Goal: Task Accomplishment & Management: Complete application form

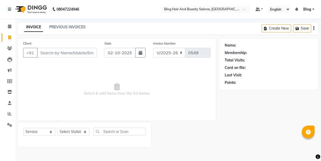
select select "8741"
select select "service"
click at [59, 54] on input "Client" at bounding box center [67, 53] width 60 height 10
type input "7696452526"
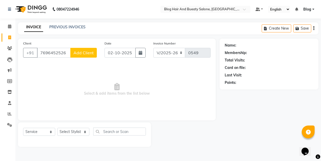
click at [80, 54] on span "Add Client" at bounding box center [84, 52] width 20 height 5
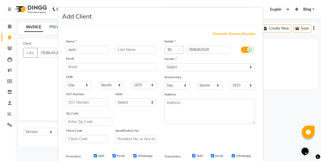
type input "aysh"
click at [172, 65] on select "Select [DEMOGRAPHIC_DATA] [DEMOGRAPHIC_DATA] Other Prefer Not To Say" at bounding box center [209, 67] width 91 height 8
select select "[DEMOGRAPHIC_DATA]"
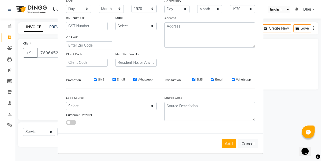
scroll to position [76, 0]
click at [227, 143] on button "Add" at bounding box center [229, 143] width 14 height 9
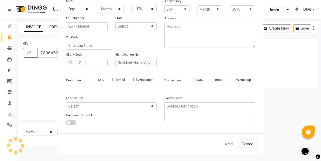
select select
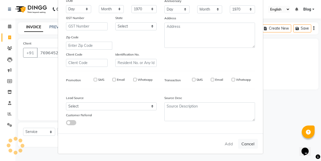
select select
checkbox input "false"
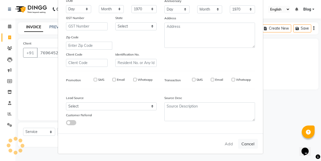
checkbox input "false"
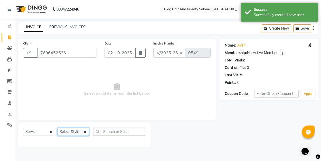
select select "89036"
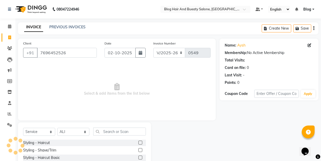
click at [141, 144] on label at bounding box center [141, 143] width 4 height 4
click at [141, 144] on input "checkbox" at bounding box center [140, 142] width 3 height 3
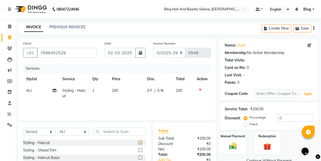
checkbox input "false"
click at [250, 125] on label "Fixed" at bounding box center [254, 124] width 8 height 5
click at [248, 125] on input "Fixed" at bounding box center [247, 124] width 4 height 4
radio input "true"
click at [283, 118] on input "0" at bounding box center [295, 118] width 36 height 8
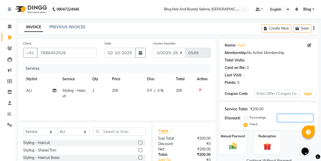
type input "6"
type input "50"
click at [228, 141] on div "Manual Payment" at bounding box center [233, 142] width 28 height 23
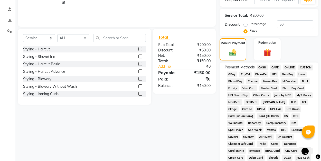
scroll to position [99, 0]
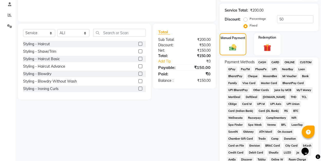
click at [275, 70] on span "UPI" at bounding box center [274, 69] width 8 height 6
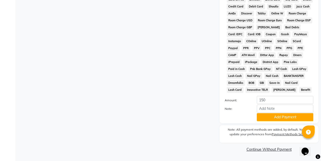
scroll to position [244, 0]
click at [276, 116] on button "Add Payment" at bounding box center [285, 117] width 57 height 8
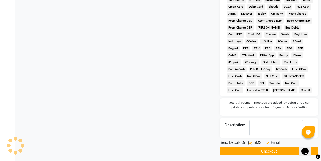
click at [269, 144] on div "Email" at bounding box center [275, 143] width 18 height 6
click at [266, 143] on label at bounding box center [268, 143] width 4 height 4
click at [266, 143] on input "checkbox" at bounding box center [267, 142] width 3 height 3
checkbox input "false"
click at [267, 149] on button "Checkout" at bounding box center [269, 151] width 99 height 8
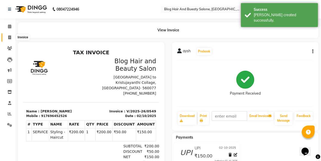
click at [10, 37] on icon at bounding box center [9, 37] width 3 height 4
select select "service"
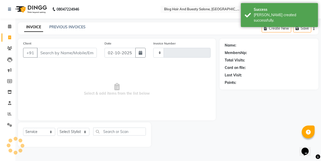
type input "0550"
select select "8741"
click at [56, 29] on link "PREVIOUS INVOICES" at bounding box center [67, 27] width 36 height 5
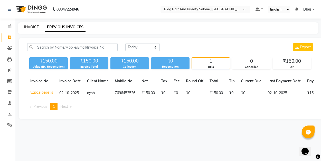
click at [29, 27] on link "INVOICE" at bounding box center [31, 27] width 15 height 5
select select "service"
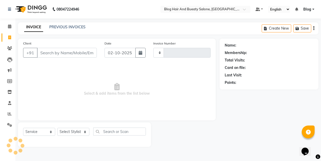
type input "0550"
select select "8741"
click at [68, 28] on link "PREVIOUS INVOICES" at bounding box center [67, 27] width 36 height 5
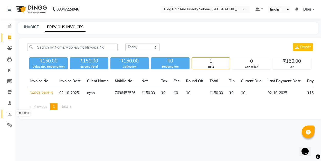
click at [11, 113] on icon at bounding box center [10, 114] width 4 height 4
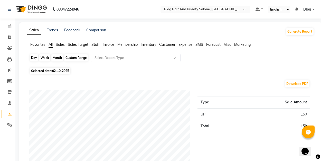
click at [35, 57] on div "Day" at bounding box center [34, 57] width 8 height 7
select select "10"
select select "2025"
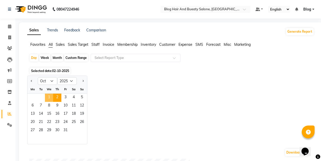
click at [49, 98] on span "1" at bounding box center [49, 98] width 8 height 8
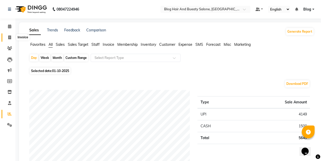
click at [10, 38] on icon at bounding box center [9, 37] width 3 height 4
select select "8741"
select select "service"
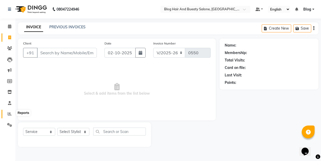
click at [9, 115] on span at bounding box center [9, 114] width 9 height 6
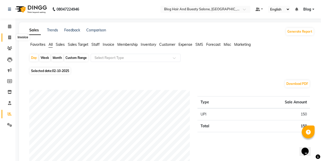
click at [9, 35] on span at bounding box center [9, 38] width 9 height 6
select select "service"
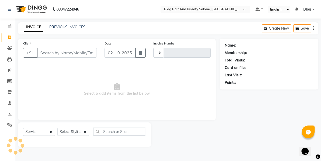
type input "0550"
select select "8741"
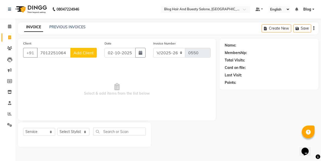
type input "7012251064"
click at [91, 52] on span "Add Client" at bounding box center [84, 52] width 20 height 5
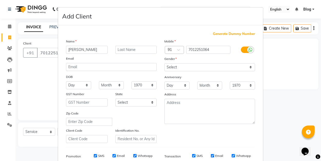
type input "[PERSON_NAME]"
click at [187, 67] on select "Select [DEMOGRAPHIC_DATA] [DEMOGRAPHIC_DATA] Other Prefer Not To Say" at bounding box center [209, 67] width 91 height 8
select select "[DEMOGRAPHIC_DATA]"
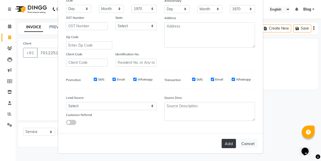
scroll to position [76, 0]
click at [229, 142] on button "Add" at bounding box center [229, 143] width 14 height 9
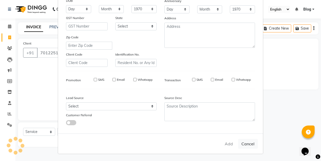
select select
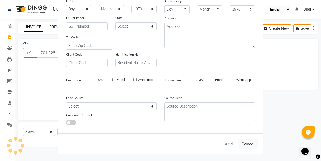
select select
checkbox input "false"
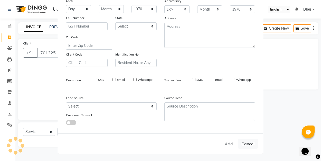
checkbox input "false"
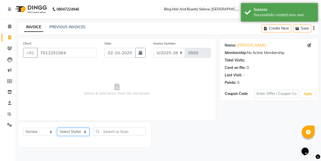
click at [85, 131] on select "Select Stylist ALI Blog [PERSON_NAME] sameer [PERSON_NAME]" at bounding box center [73, 132] width 32 height 8
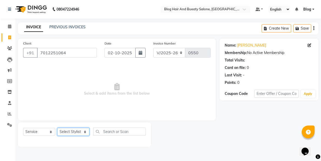
select select "91866"
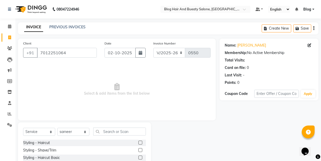
click at [142, 142] on label at bounding box center [141, 143] width 4 height 4
click at [142, 142] on input "checkbox" at bounding box center [140, 142] width 3 height 3
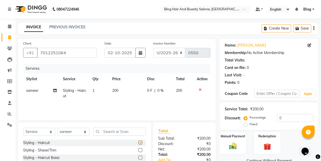
checkbox input "false"
click at [250, 124] on label "Fixed" at bounding box center [254, 124] width 8 height 5
click at [246, 124] on input "Fixed" at bounding box center [247, 124] width 4 height 4
radio input "true"
click at [286, 118] on input "0" at bounding box center [295, 118] width 36 height 8
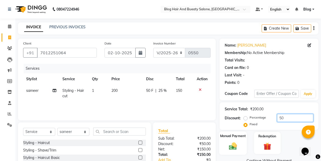
type input "50"
click at [237, 143] on img at bounding box center [233, 145] width 13 height 9
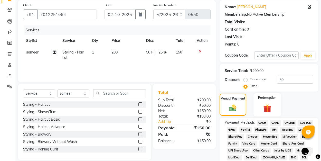
scroll to position [39, 0]
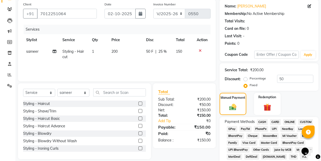
click at [274, 128] on span "UPI" at bounding box center [274, 129] width 8 height 6
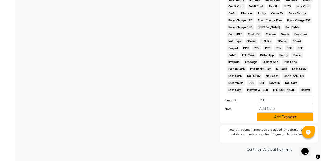
scroll to position [244, 0]
click at [271, 119] on button "Add Payment" at bounding box center [285, 117] width 57 height 8
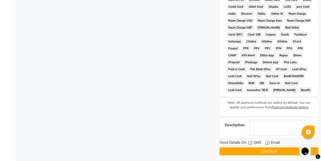
click at [267, 142] on label at bounding box center [268, 143] width 4 height 4
click at [267, 142] on input "checkbox" at bounding box center [267, 142] width 3 height 3
checkbox input "false"
click at [251, 142] on label at bounding box center [251, 143] width 4 height 4
click at [251, 142] on input "checkbox" at bounding box center [250, 142] width 3 height 3
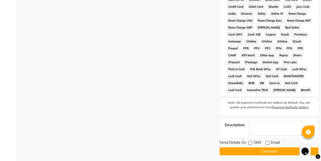
click at [250, 142] on label at bounding box center [251, 143] width 4 height 4
click at [250, 142] on input "checkbox" at bounding box center [250, 142] width 3 height 3
checkbox input "true"
click at [251, 149] on button "Checkout" at bounding box center [269, 151] width 99 height 8
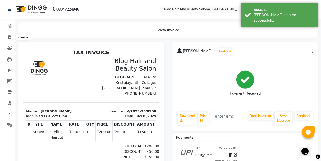
click at [9, 36] on icon at bounding box center [9, 37] width 3 height 4
select select "8741"
select select "service"
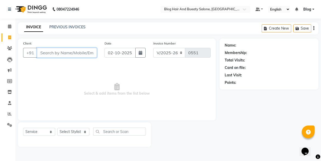
click at [82, 50] on input "Client" at bounding box center [67, 53] width 60 height 10
type input "8848286184"
click at [86, 54] on span "Add Client" at bounding box center [84, 52] width 20 height 5
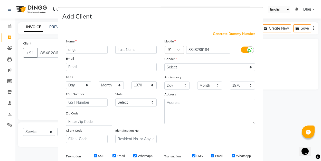
type input "angel"
select select "[DEMOGRAPHIC_DATA]"
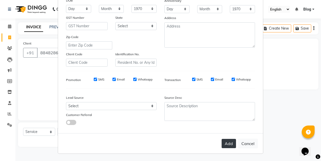
scroll to position [76, 0]
click at [232, 145] on button "Add" at bounding box center [229, 143] width 14 height 9
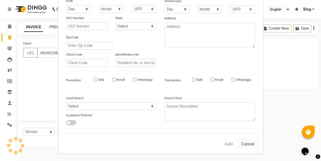
select select
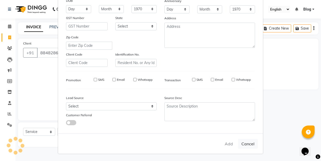
select select
checkbox input "false"
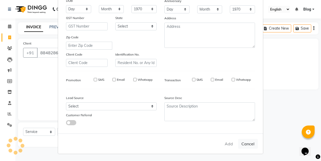
checkbox input "false"
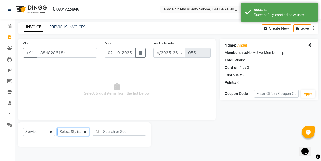
click at [83, 131] on select "Select Stylist ALI Blog [PERSON_NAME] sameer [PERSON_NAME]" at bounding box center [73, 132] width 32 height 8
select select "89037"
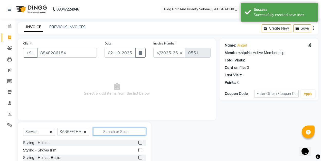
click at [127, 132] on input "text" at bounding box center [119, 131] width 53 height 8
type input "eye"
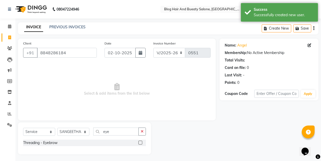
click at [142, 143] on label at bounding box center [141, 143] width 4 height 4
click at [142, 143] on input "checkbox" at bounding box center [140, 142] width 3 height 3
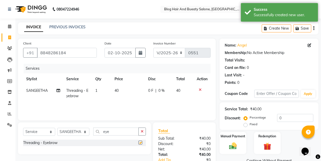
checkbox input "false"
click at [235, 140] on div "Manual Payment" at bounding box center [233, 142] width 28 height 23
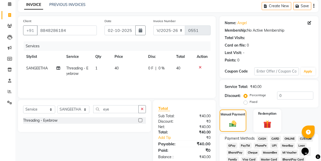
scroll to position [33, 0]
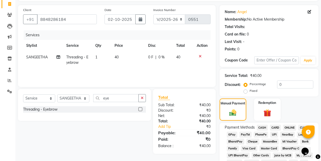
click at [275, 134] on span "UPI" at bounding box center [274, 135] width 8 height 6
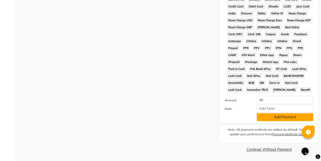
scroll to position [244, 0]
click at [267, 120] on button "Add Payment" at bounding box center [285, 117] width 57 height 8
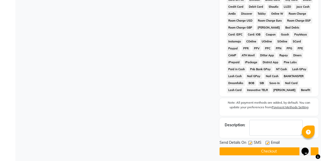
click at [270, 142] on div "Email" at bounding box center [275, 143] width 18 height 6
click at [268, 142] on label at bounding box center [268, 143] width 4 height 4
click at [268, 142] on input "checkbox" at bounding box center [267, 142] width 3 height 3
checkbox input "false"
click at [267, 149] on button "Checkout" at bounding box center [269, 151] width 99 height 8
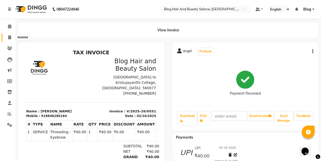
click at [11, 37] on span at bounding box center [9, 38] width 9 height 6
select select "service"
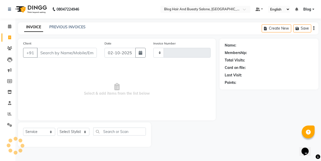
type input "0552"
select select "8741"
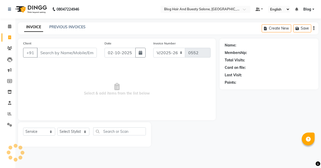
select select "8741"
select select "service"
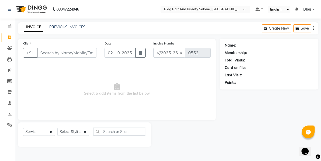
click at [75, 23] on div "INVOICE PREVIOUS INVOICES Create New Save" at bounding box center [168, 28] width 301 height 12
click at [72, 26] on link "PREVIOUS INVOICES" at bounding box center [67, 27] width 36 height 5
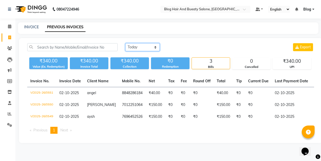
select select "yesterday"
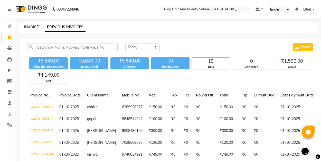
click at [35, 28] on link "INVOICE" at bounding box center [31, 27] width 15 height 5
select select "8741"
select select "service"
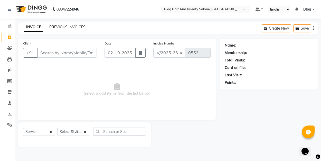
click at [67, 25] on link "PREVIOUS INVOICES" at bounding box center [67, 27] width 36 height 5
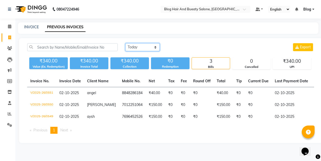
select select "yesterday"
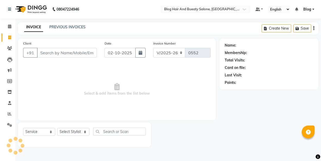
select select "8741"
select select "service"
click at [81, 27] on link "PREVIOUS INVOICES" at bounding box center [67, 27] width 36 height 5
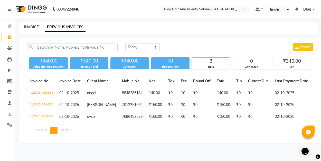
click at [37, 26] on link "INVOICE" at bounding box center [31, 27] width 15 height 5
select select "8741"
select select "service"
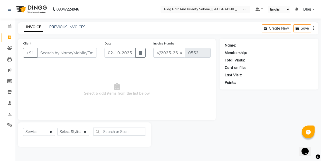
click at [58, 24] on div "PREVIOUS INVOICES" at bounding box center [67, 26] width 36 height 5
click at [71, 26] on link "PREVIOUS INVOICES" at bounding box center [67, 27] width 36 height 5
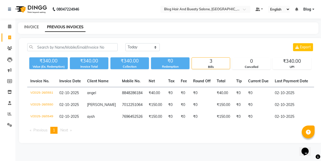
click at [30, 27] on link "INVOICE" at bounding box center [31, 27] width 15 height 5
select select "8741"
select select "service"
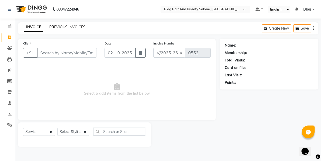
click at [65, 27] on link "PREVIOUS INVOICES" at bounding box center [67, 27] width 36 height 5
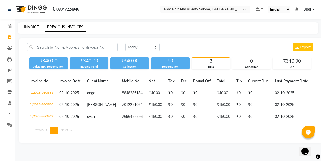
click at [35, 28] on link "INVOICE" at bounding box center [31, 27] width 15 height 5
select select "service"
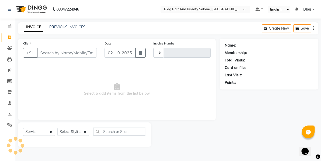
type input "0552"
select select "8741"
click at [56, 27] on link "PREVIOUS INVOICES" at bounding box center [67, 27] width 36 height 5
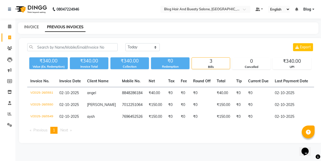
click at [36, 25] on link "INVOICE" at bounding box center [31, 27] width 15 height 5
select select "8741"
select select "service"
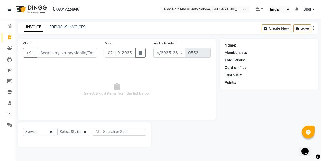
click at [59, 76] on span "Select & add items from the list below" at bounding box center [117, 89] width 188 height 51
click at [89, 55] on input "Client" at bounding box center [67, 53] width 60 height 10
click at [98, 90] on span "Select & add items from the list below" at bounding box center [117, 89] width 188 height 51
select select "8741"
select select "service"
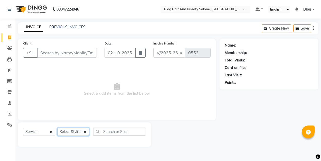
click at [85, 132] on select "Select Stylist ALI Blog [PERSON_NAME] sameer [PERSON_NAME]" at bounding box center [73, 132] width 32 height 8
select select "89036"
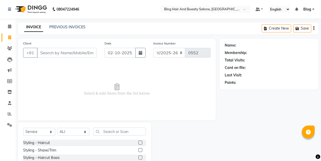
click at [142, 143] on label at bounding box center [141, 143] width 4 height 4
click at [142, 143] on input "checkbox" at bounding box center [140, 142] width 3 height 3
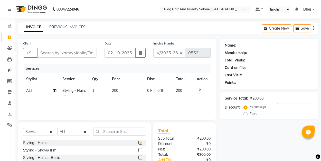
checkbox input "false"
click at [76, 54] on input "Client" at bounding box center [67, 53] width 60 height 10
click at [64, 63] on div "Client +91 Date 02-10-2025 Invoice Number V/2025 V/2025-26 0552 Services Stylis…" at bounding box center [117, 80] width 198 height 82
click at [67, 52] on input "Client" at bounding box center [67, 53] width 60 height 10
click at [67, 60] on div "Client +91" at bounding box center [59, 51] width 81 height 21
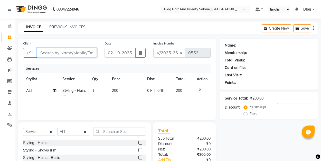
click at [66, 55] on input "Client" at bounding box center [67, 53] width 60 height 10
click at [66, 27] on link "PREVIOUS INVOICES" at bounding box center [67, 27] width 36 height 5
click at [67, 51] on input "Client" at bounding box center [67, 53] width 60 height 10
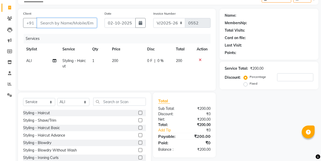
scroll to position [25, 0]
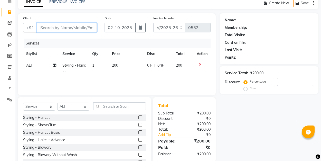
type input "9"
type input "0"
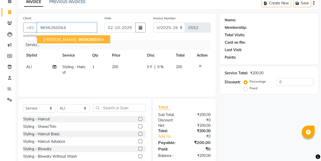
type input "9656260064"
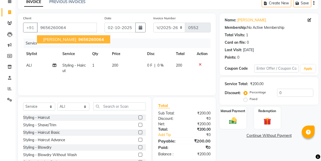
click at [78, 38] on span "9656260064" at bounding box center [91, 39] width 26 height 5
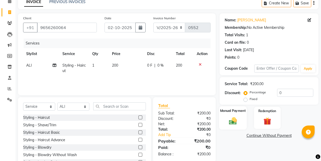
click at [232, 123] on img at bounding box center [233, 120] width 13 height 9
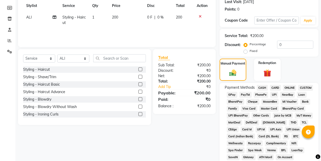
scroll to position [74, 0]
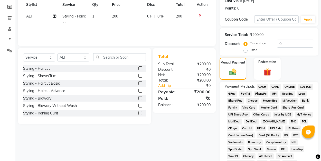
click at [245, 53] on div "Service Total: ₹200.00 Discount: Percentage Fixed 0" at bounding box center [269, 42] width 99 height 28
click at [281, 44] on input "0" at bounding box center [295, 44] width 36 height 8
type input "2"
type input "50"
click at [274, 94] on span "UPI" at bounding box center [274, 94] width 8 height 6
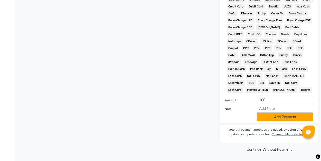
scroll to position [244, 0]
click at [273, 117] on button "Add Payment" at bounding box center [285, 117] width 57 height 8
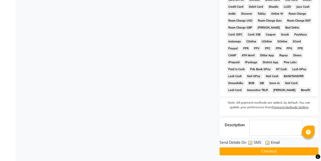
click at [268, 143] on label at bounding box center [268, 143] width 4 height 4
click at [268, 143] on input "checkbox" at bounding box center [267, 142] width 3 height 3
checkbox input "false"
click at [265, 152] on button "Checkout" at bounding box center [269, 151] width 99 height 8
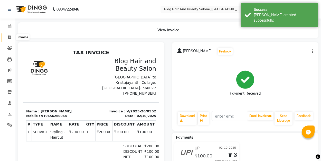
click at [8, 35] on span at bounding box center [9, 38] width 9 height 6
select select "8741"
select select "service"
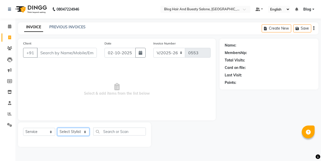
click at [85, 131] on select "Select Stylist ALI Blog [PERSON_NAME] sameer [PERSON_NAME]" at bounding box center [73, 132] width 32 height 8
click at [86, 132] on select "Select Stylist ALI Blog [PERSON_NAME] sameer [PERSON_NAME]" at bounding box center [73, 132] width 32 height 8
select select "89037"
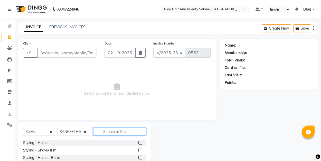
click at [111, 133] on input "text" at bounding box center [119, 131] width 53 height 8
type input "3"
type input "eye"
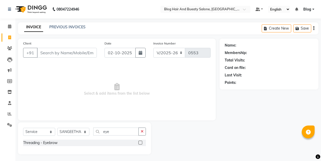
click at [140, 143] on label at bounding box center [141, 143] width 4 height 4
click at [140, 143] on input "checkbox" at bounding box center [140, 142] width 3 height 3
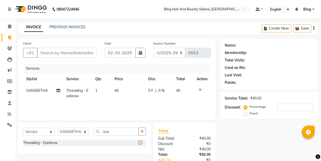
checkbox input "false"
click at [116, 132] on input "eye" at bounding box center [115, 131] width 45 height 8
type input "e"
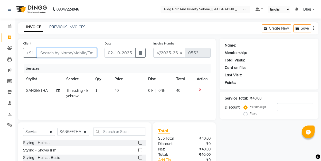
click at [78, 54] on input "Client" at bounding box center [67, 53] width 60 height 10
type input "7"
type input "0"
type input "7708117116"
click at [83, 51] on span "Add Client" at bounding box center [84, 52] width 20 height 5
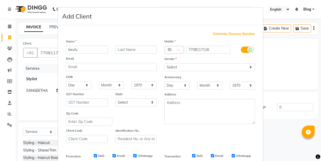
type input "beuty"
select select "[DEMOGRAPHIC_DATA]"
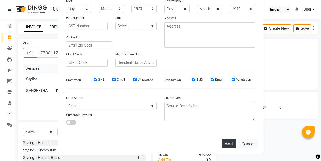
scroll to position [76, 0]
click at [233, 144] on button "Add" at bounding box center [229, 143] width 14 height 9
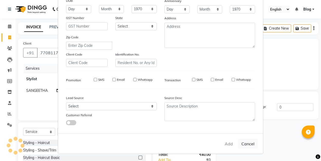
select select
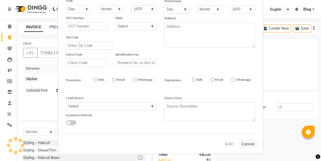
select select
checkbox input "false"
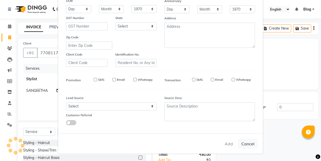
checkbox input "false"
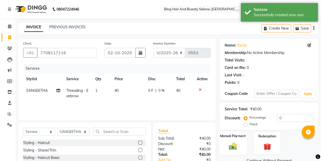
click at [233, 148] on img at bounding box center [233, 145] width 13 height 9
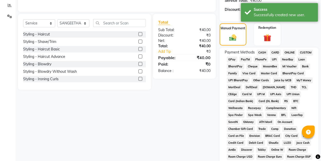
scroll to position [111, 0]
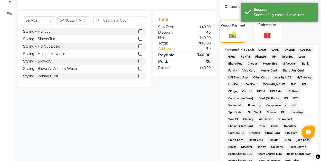
click at [275, 60] on span "UPI" at bounding box center [274, 57] width 8 height 6
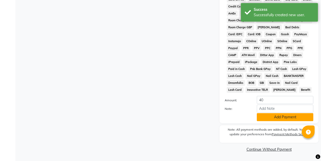
scroll to position [247, 0]
click at [274, 117] on button "Add Payment" at bounding box center [285, 117] width 57 height 8
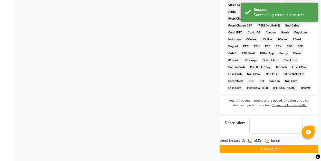
click at [266, 143] on label at bounding box center [268, 141] width 4 height 4
click at [266, 143] on input "checkbox" at bounding box center [267, 140] width 3 height 3
checkbox input "false"
click at [255, 151] on button "Checkout" at bounding box center [269, 149] width 99 height 8
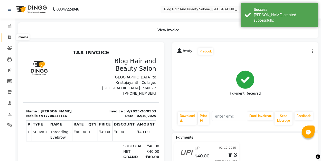
click at [9, 36] on icon at bounding box center [9, 37] width 3 height 4
select select "service"
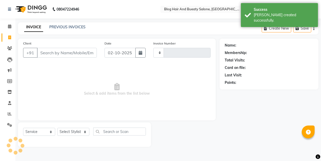
type input "0554"
select select "8741"
click at [70, 26] on link "PREVIOUS INVOICES" at bounding box center [67, 27] width 36 height 5
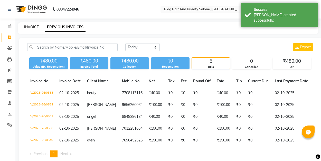
click at [33, 28] on link "INVOICE" at bounding box center [31, 27] width 15 height 5
select select "8741"
select select "service"
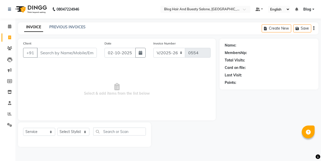
click at [86, 100] on span "Select & add items from the list below" at bounding box center [117, 89] width 188 height 51
click at [70, 27] on link "PREVIOUS INVOICES" at bounding box center [67, 27] width 36 height 5
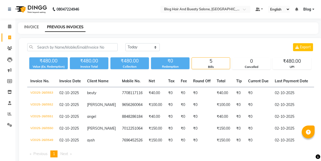
click at [33, 28] on link "INVOICE" at bounding box center [31, 27] width 15 height 5
select select "service"
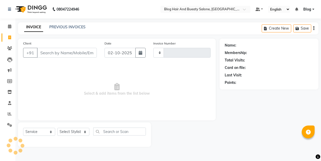
type input "0554"
select select "8741"
click at [68, 26] on link "PREVIOUS INVOICES" at bounding box center [67, 27] width 36 height 5
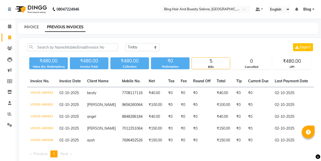
click at [37, 27] on link "INVOICE" at bounding box center [31, 27] width 15 height 5
select select "service"
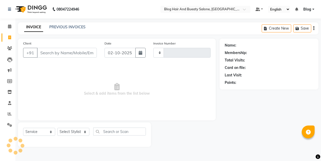
type input "0554"
select select "8741"
click at [37, 27] on link "INVOICE" at bounding box center [33, 27] width 19 height 9
